Goal: Contribute content

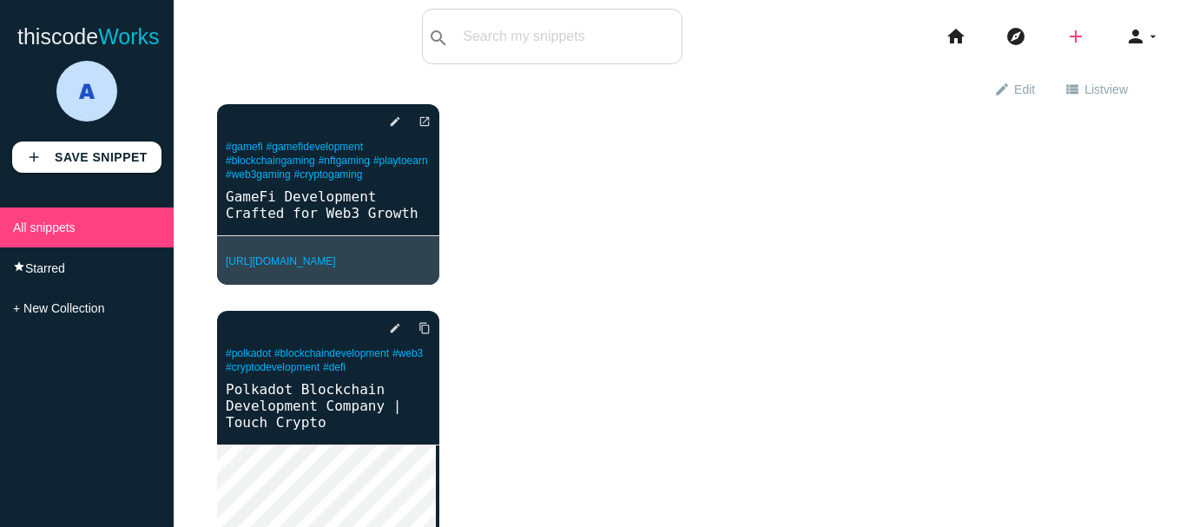
click at [1066, 39] on icon "add" at bounding box center [1075, 37] width 21 height 56
click at [1070, 75] on icon "link" at bounding box center [1076, 74] width 21 height 19
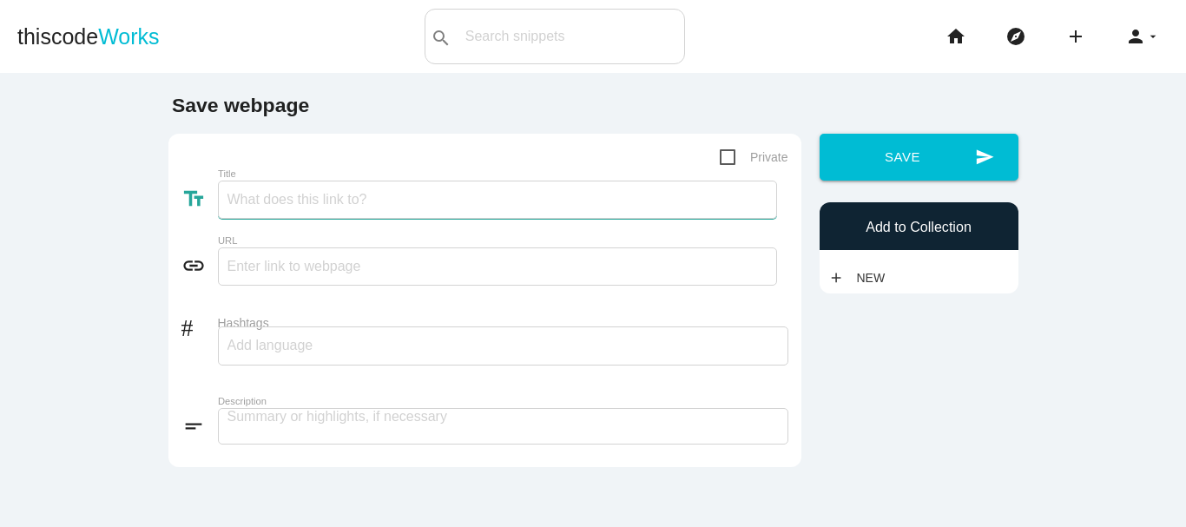
click at [350, 208] on input "Title" at bounding box center [497, 200] width 559 height 38
paste input "Launch Your Exchange with Binance Clone Script"
type input "Launch Your Exchange with Binance Clone Script"
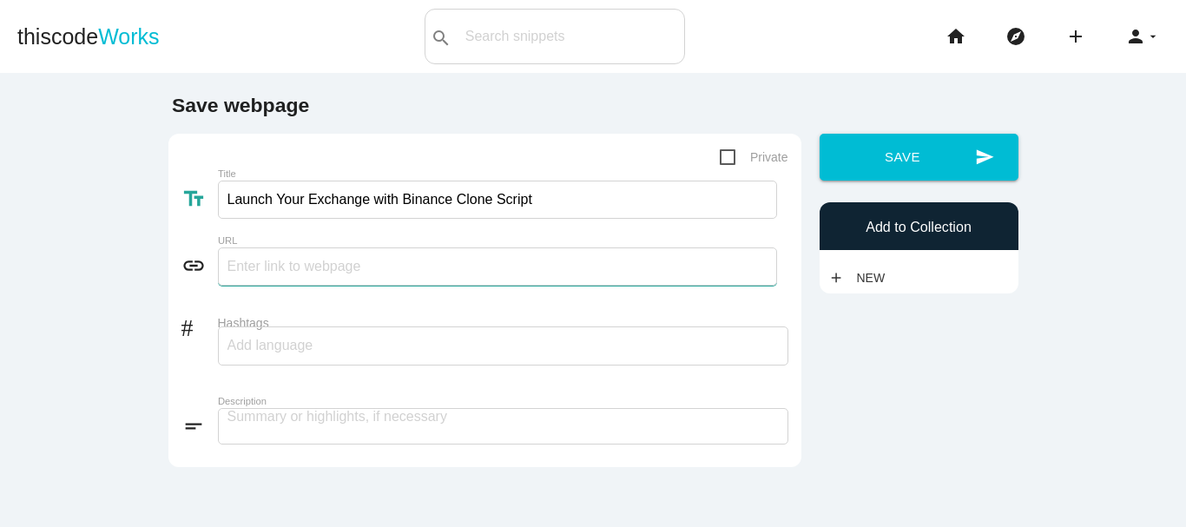
click at [330, 274] on input "text" at bounding box center [497, 266] width 559 height 38
paste input "https://www.touchcrypto.org/binance-clone-script"
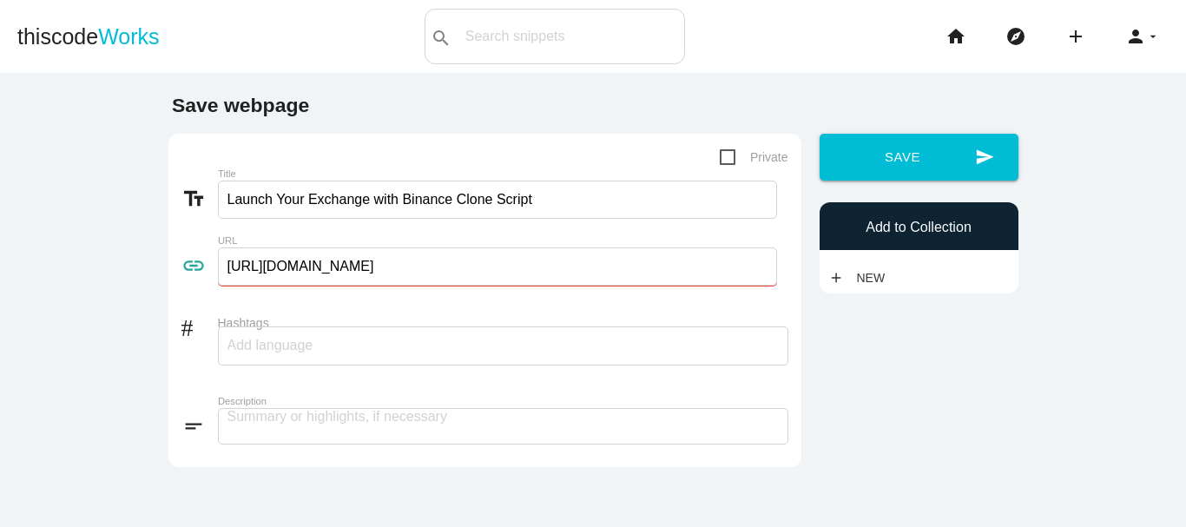
type input "https://www.touchcrypto.org/binance-clone-script"
click at [326, 359] on div at bounding box center [503, 345] width 570 height 39
paste input "BinanceCloneScript"
type input "BinanceCloneScript,"
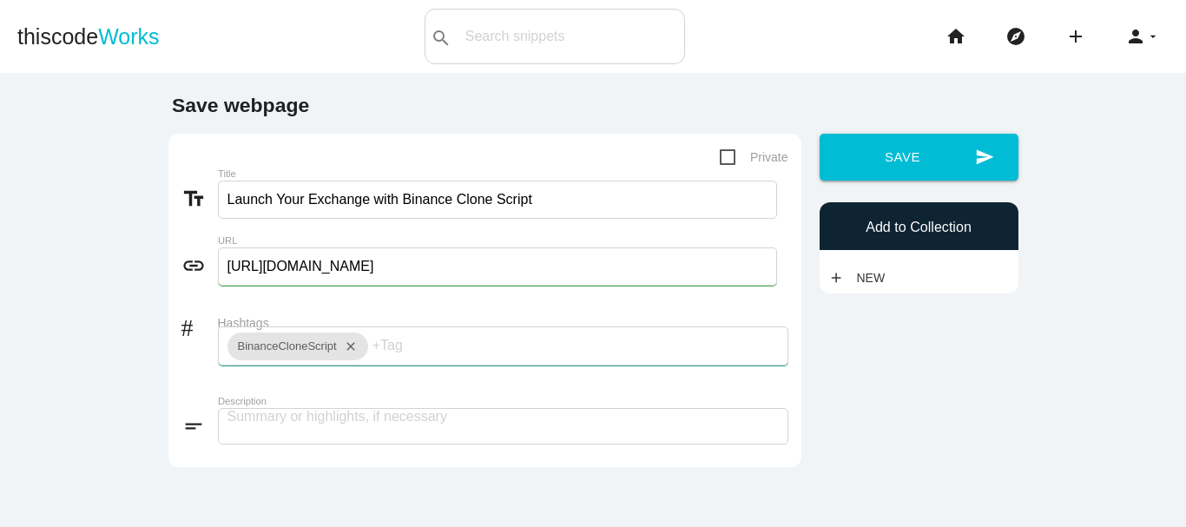
scroll to position [0, 0]
paste input "CryptoExchangeDevelopment"
type input "CryptoExchangeDevelopment,"
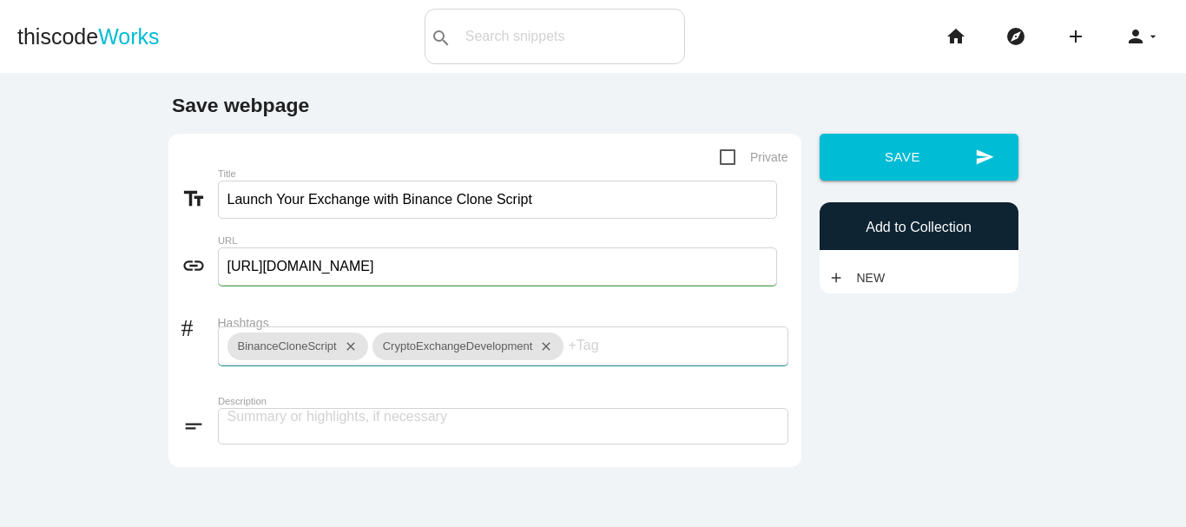
paste input "CryptoTradingPlatform"
type input "CryptoTradingPlatform,"
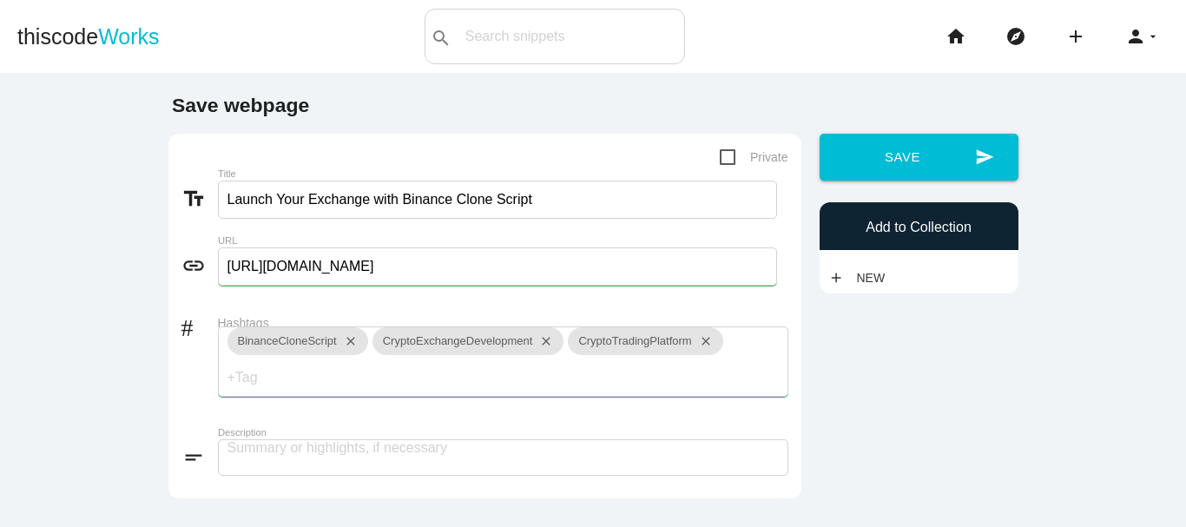
paste input "BlockchainSolutions"
type input "BlockchainSolutions,"
paste input "DeFiDevelopment"
type input "DeFiDevelopment,"
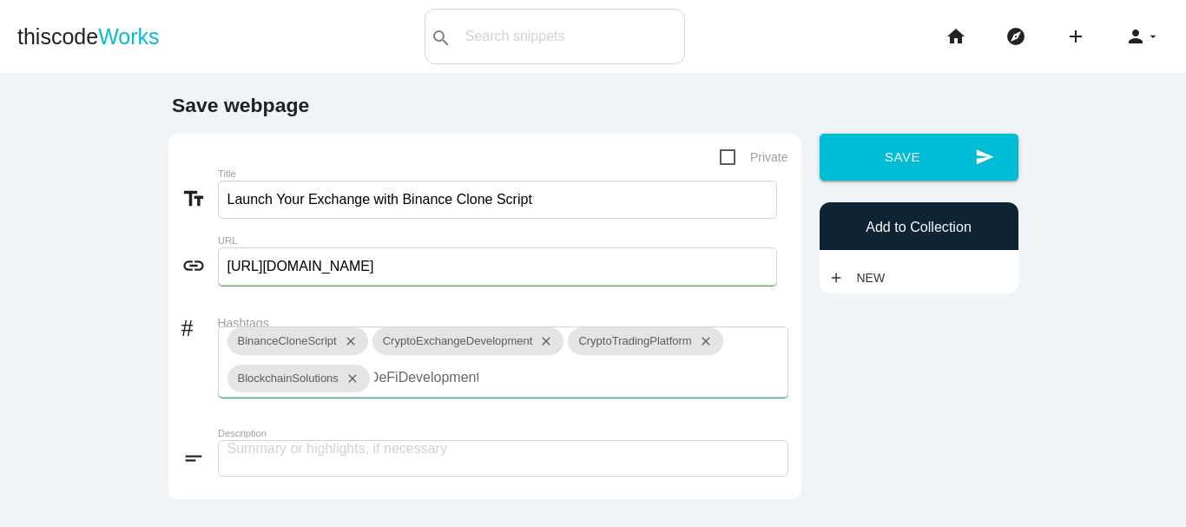
scroll to position [0, 0]
paste input "ExchangeSoftware"
type input "ExchangeSoftware,"
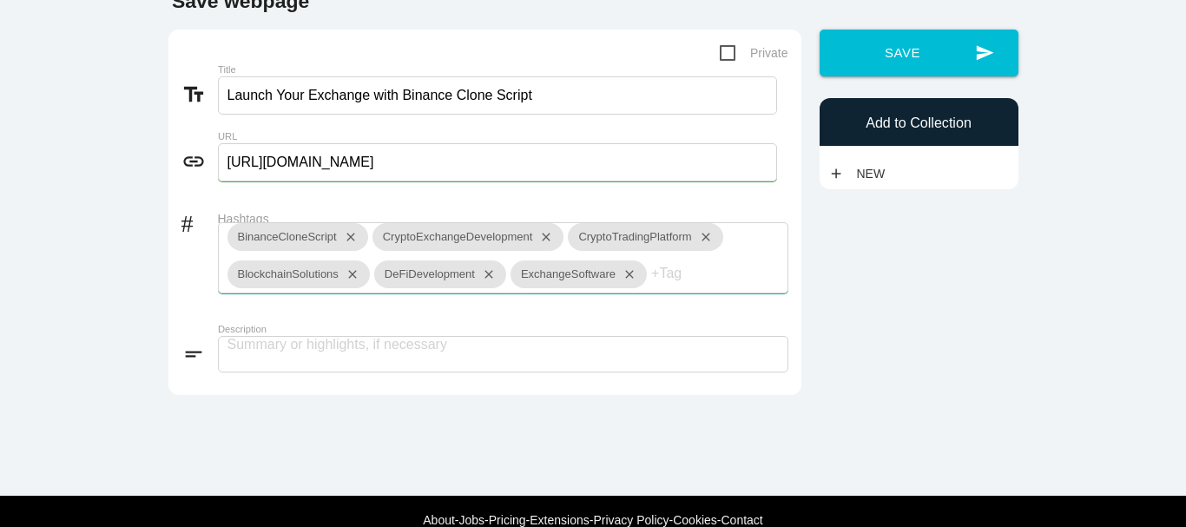
scroll to position [155, 0]
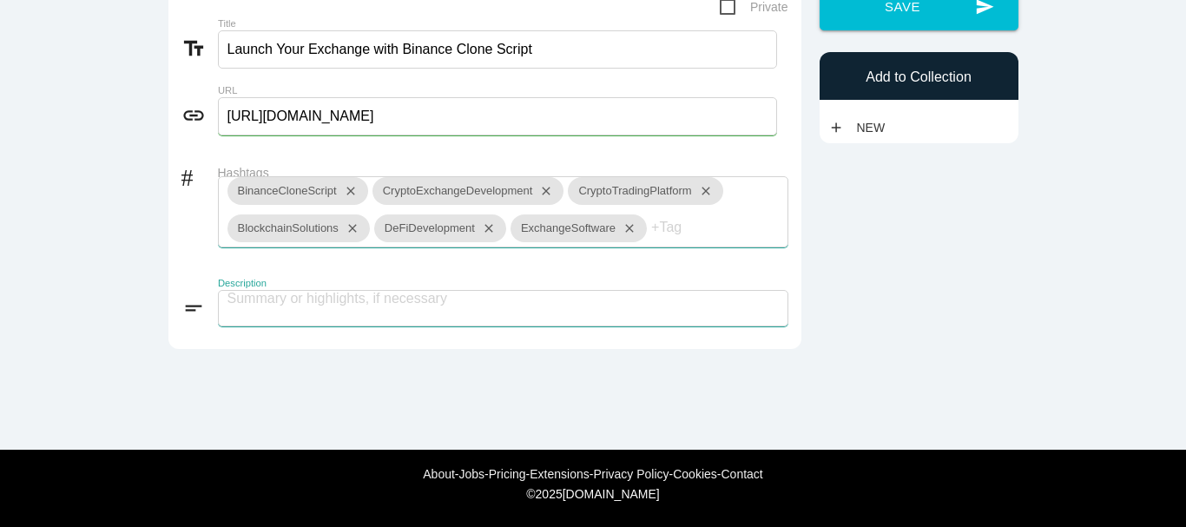
click at [358, 319] on textarea at bounding box center [503, 308] width 570 height 36
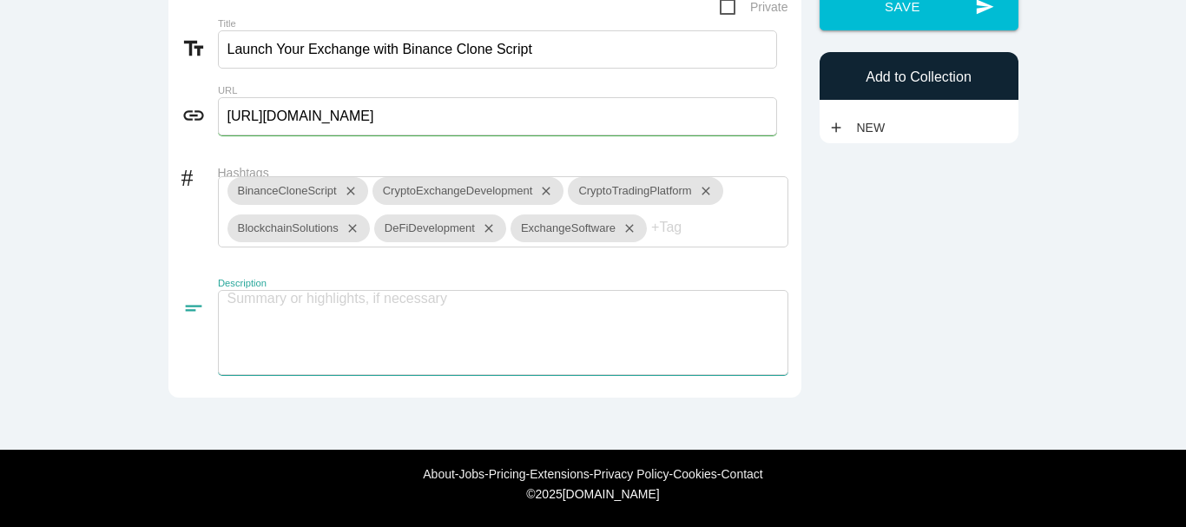
paste textarea "Start your crypto exchange journey with our powerful Binance Clone Script built…"
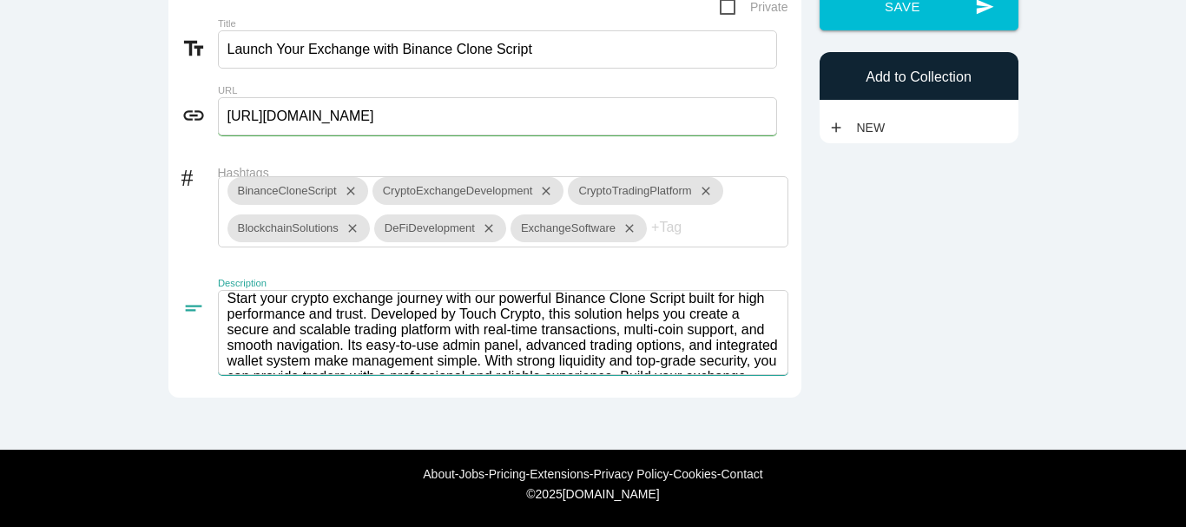
scroll to position [2, 0]
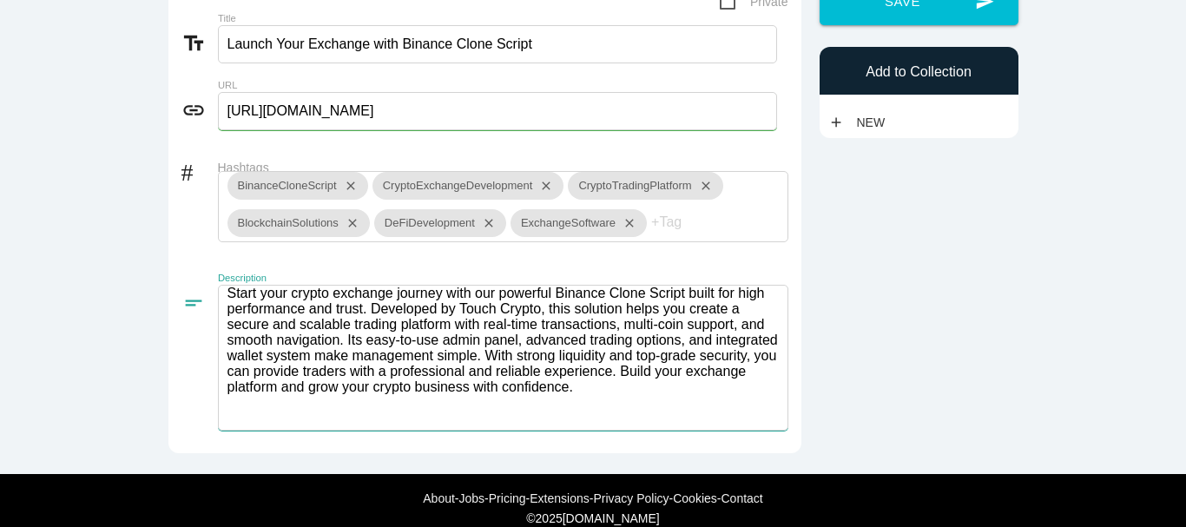
type textarea "Start your crypto exchange journey with our powerful Binance Clone Script built…"
click at [834, 310] on div "Save webpage Private text_fields Title Launch Your Exchange with Binance Clone …" at bounding box center [593, 201] width 868 height 525
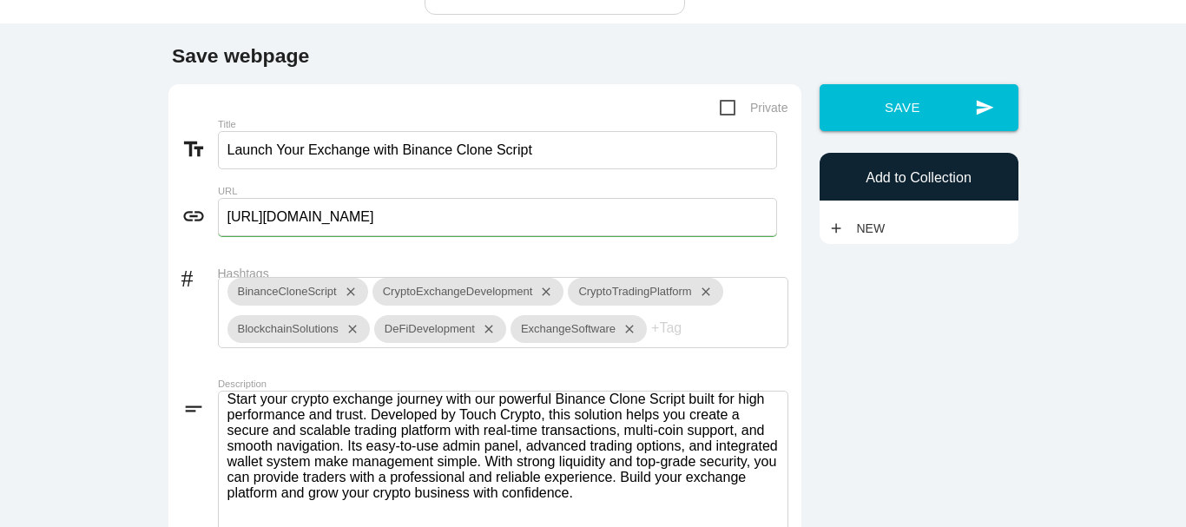
scroll to position [0, 0]
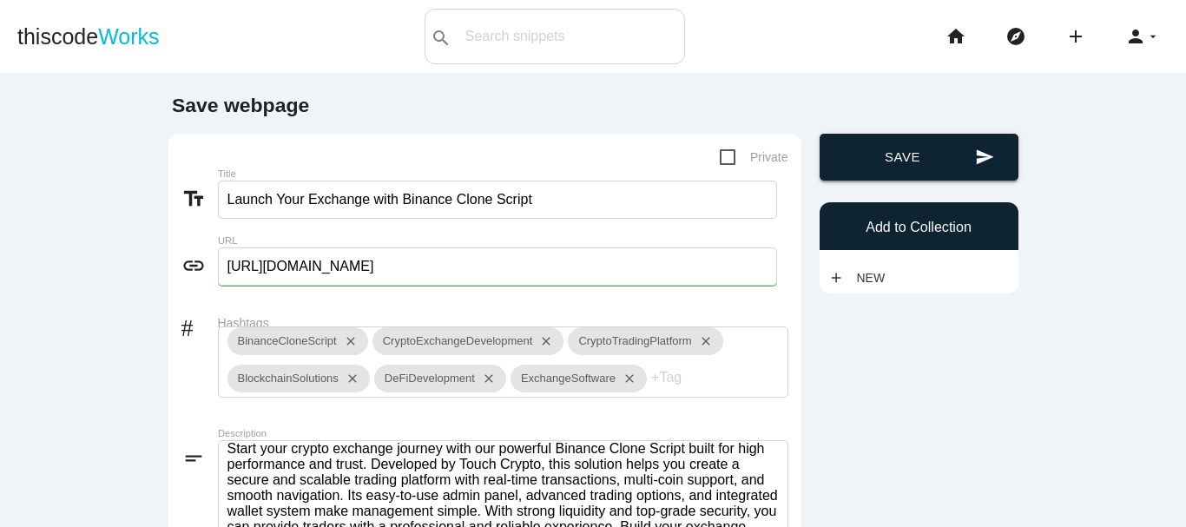
click at [890, 146] on button "send Save" at bounding box center [919, 157] width 199 height 47
